Goal: Task Accomplishment & Management: Manage account settings

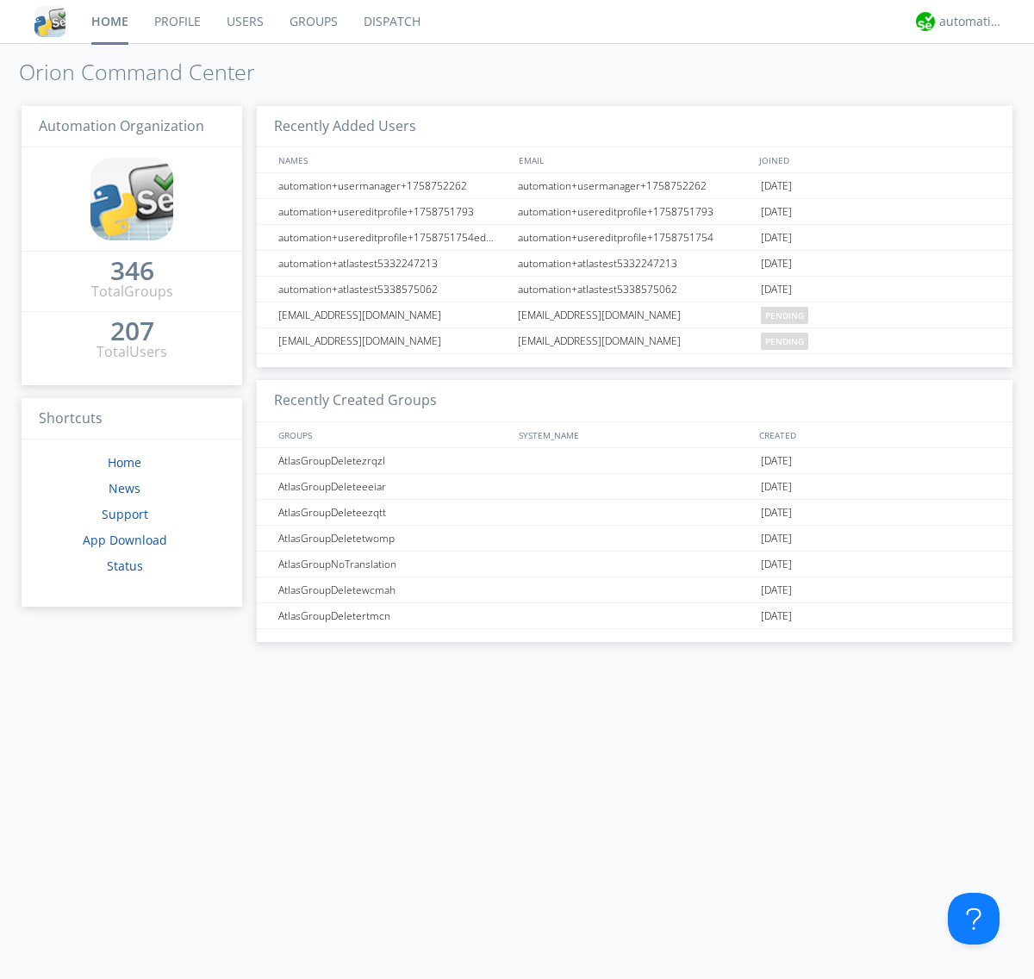
click at [244, 22] on link "Users" at bounding box center [245, 21] width 63 height 43
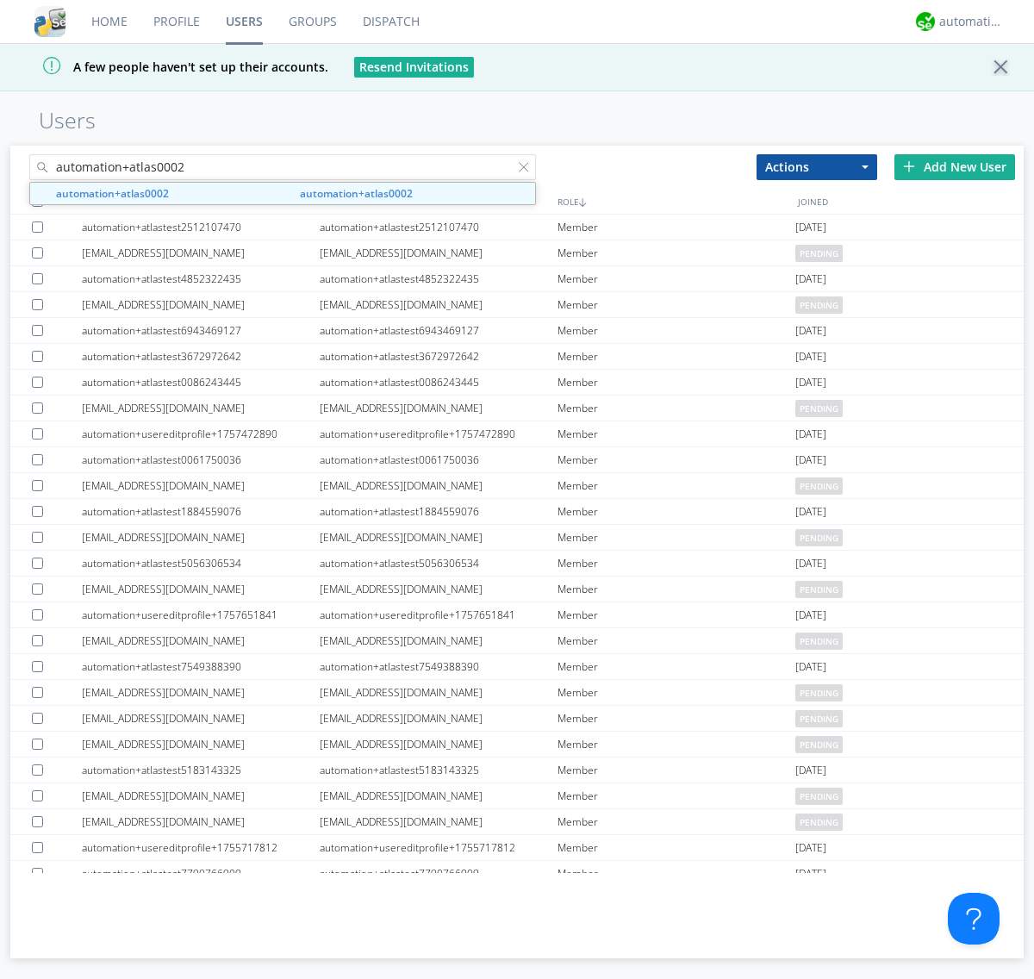
type input "automation+atlas0002"
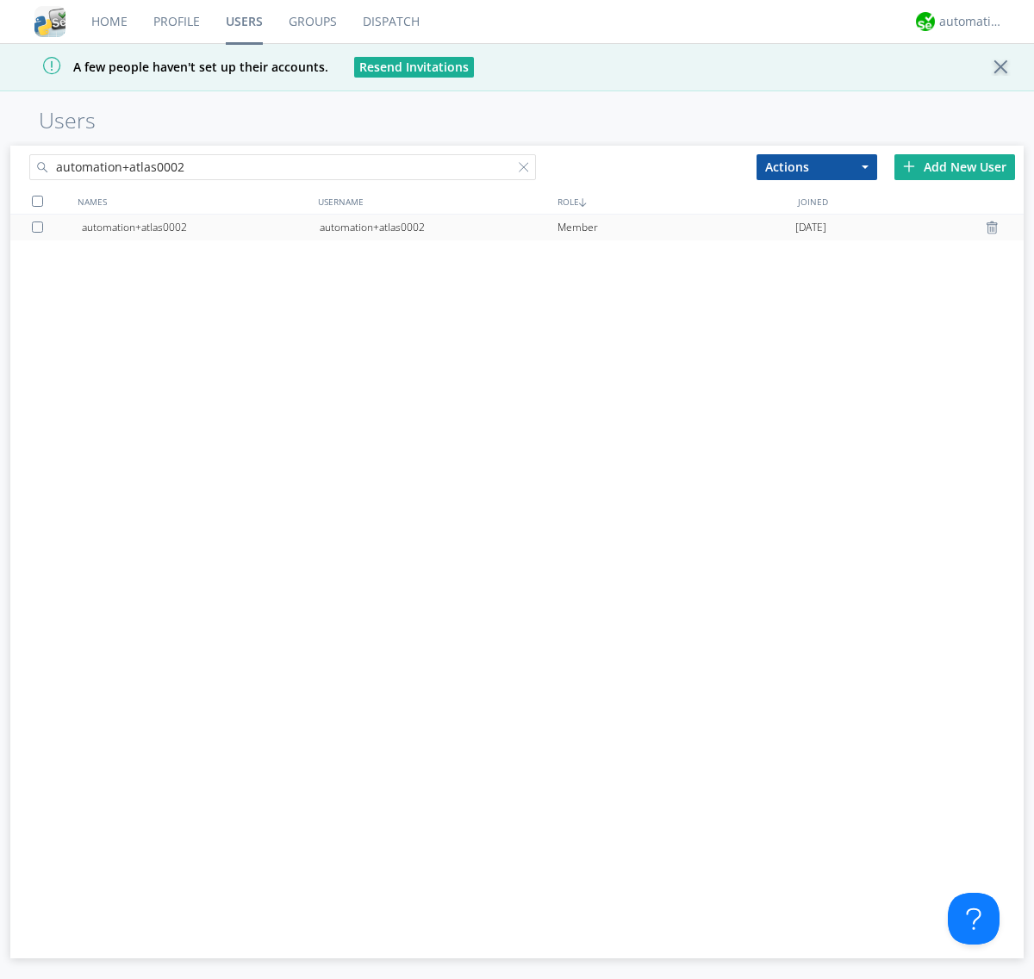
click at [438, 227] on div "automation+atlas0002" at bounding box center [439, 228] width 238 height 26
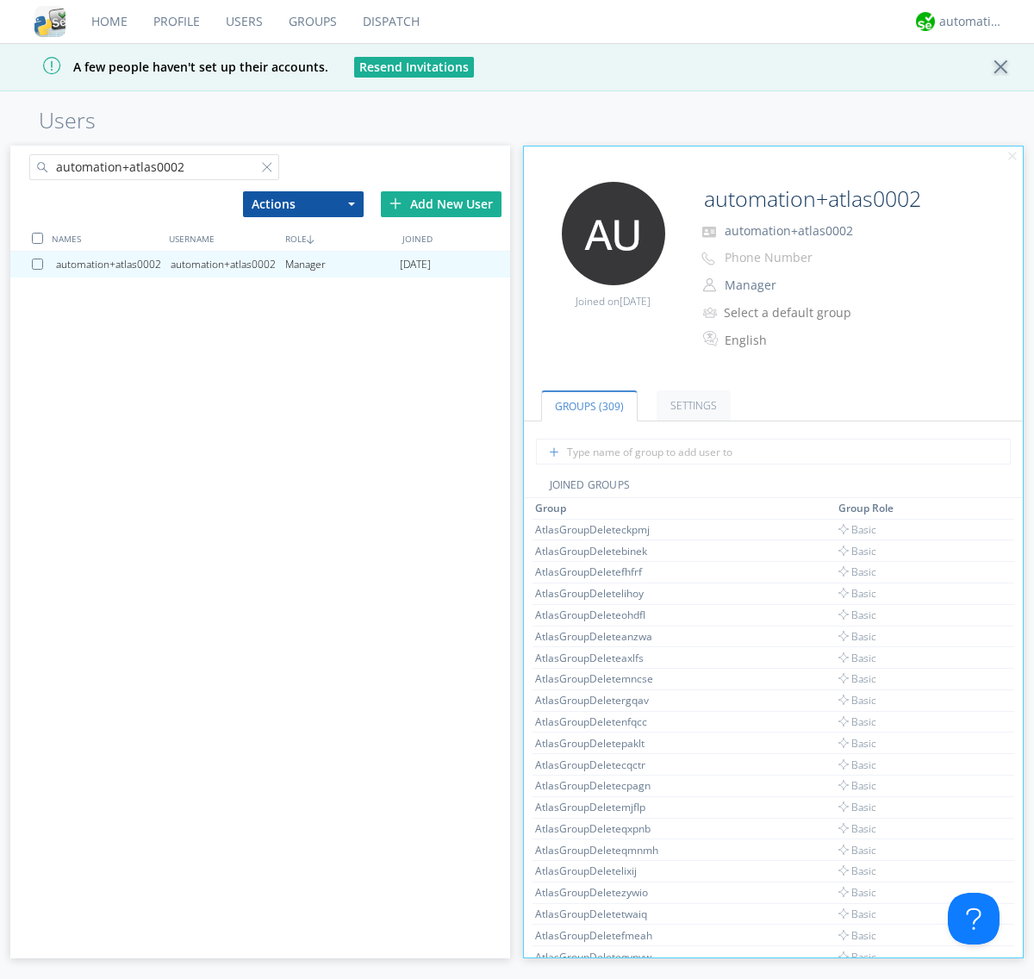
click at [804, 285] on button "Manager" at bounding box center [804, 285] width 172 height 24
click at [0, 0] on link "Basic User" at bounding box center [0, 0] width 0 height 0
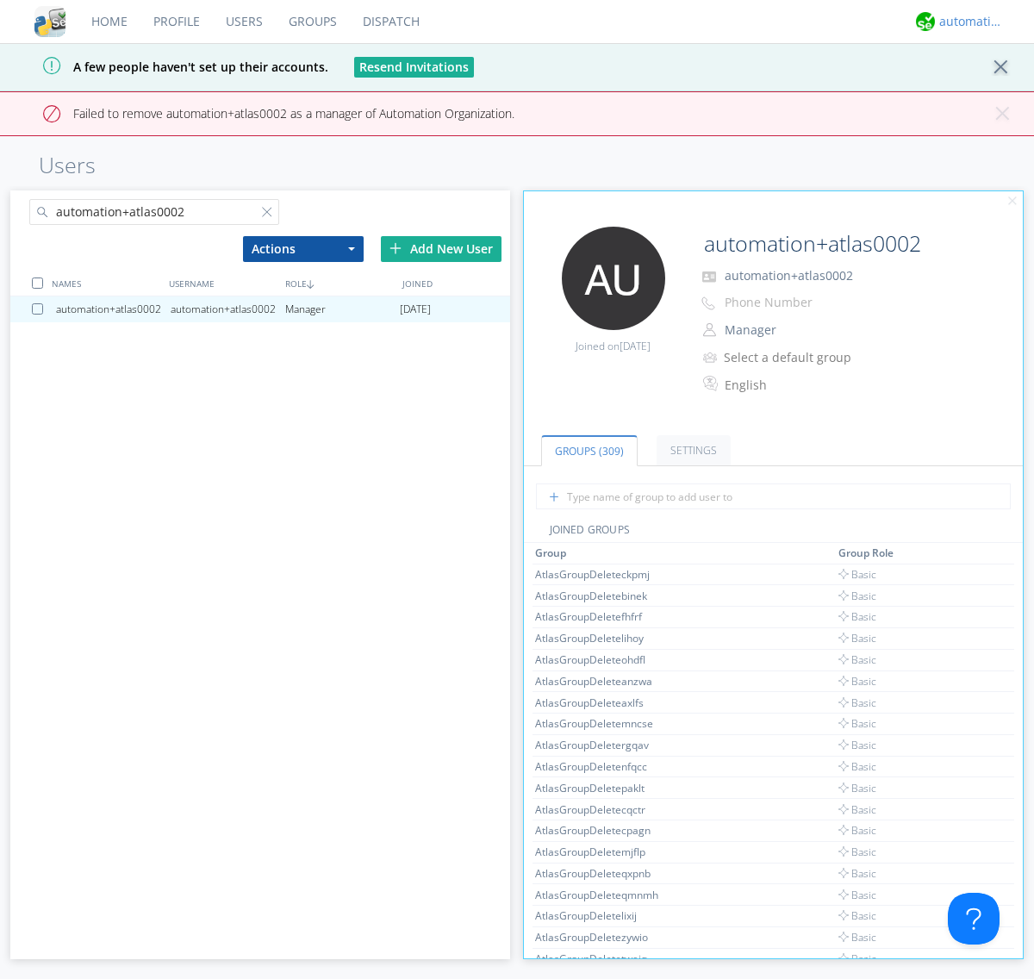
click at [967, 22] on div "automation+atlas" at bounding box center [971, 21] width 65 height 17
click at [980, 90] on div "Log Out" at bounding box center [980, 91] width 89 height 31
